Goal: Information Seeking & Learning: Learn about a topic

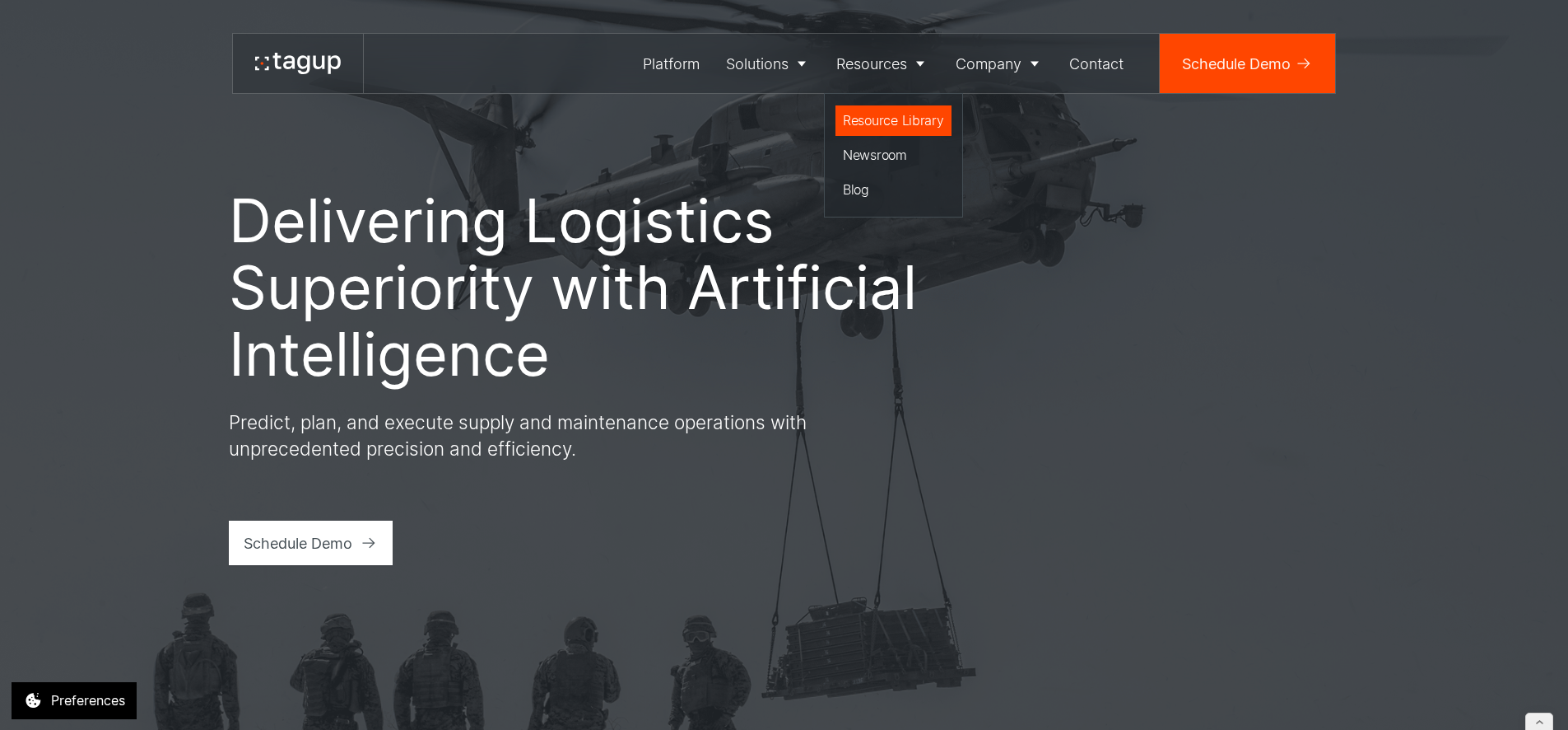
drag, startPoint x: 889, startPoint y: 110, endPoint x: 870, endPoint y: 114, distance: 19.4
click at [889, 110] on div "Resource Library" at bounding box center [893, 120] width 101 height 20
